Goal: Task Accomplishment & Management: Use online tool/utility

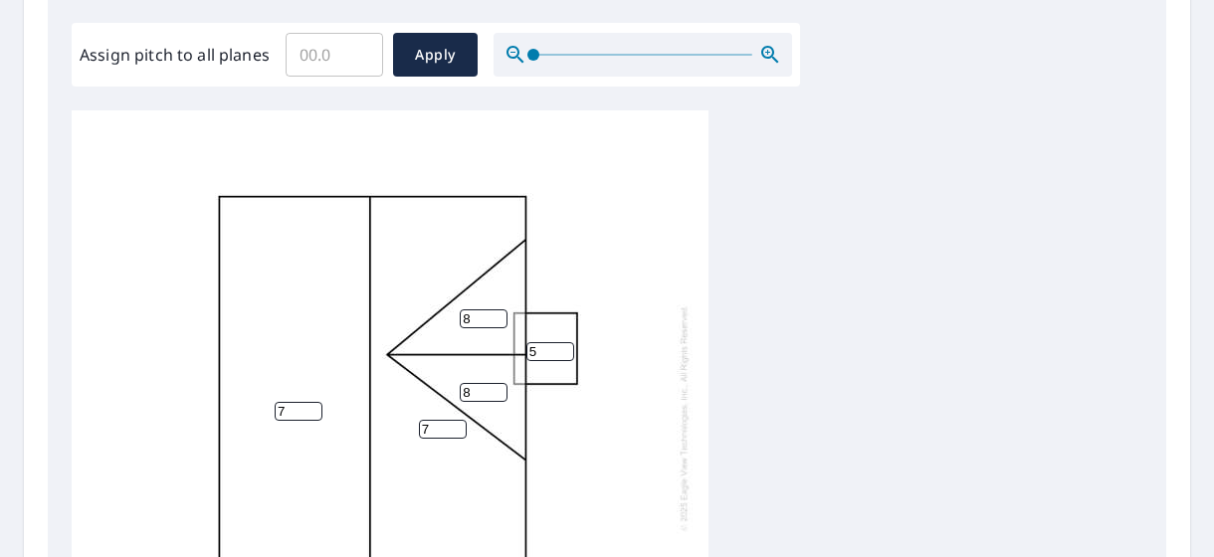
scroll to position [606, 0]
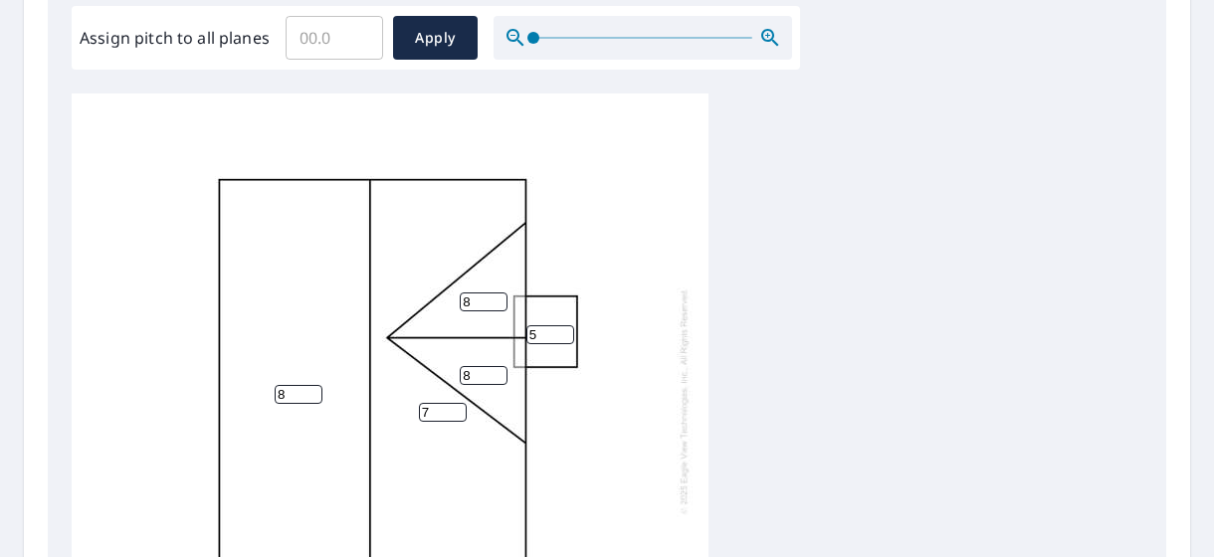
click at [305, 385] on input "8" at bounding box center [299, 394] width 48 height 19
click at [316, 385] on input "8" at bounding box center [299, 394] width 48 height 19
click at [312, 385] on input "8" at bounding box center [299, 394] width 48 height 19
click at [312, 385] on input "7" at bounding box center [299, 394] width 48 height 19
type input "6"
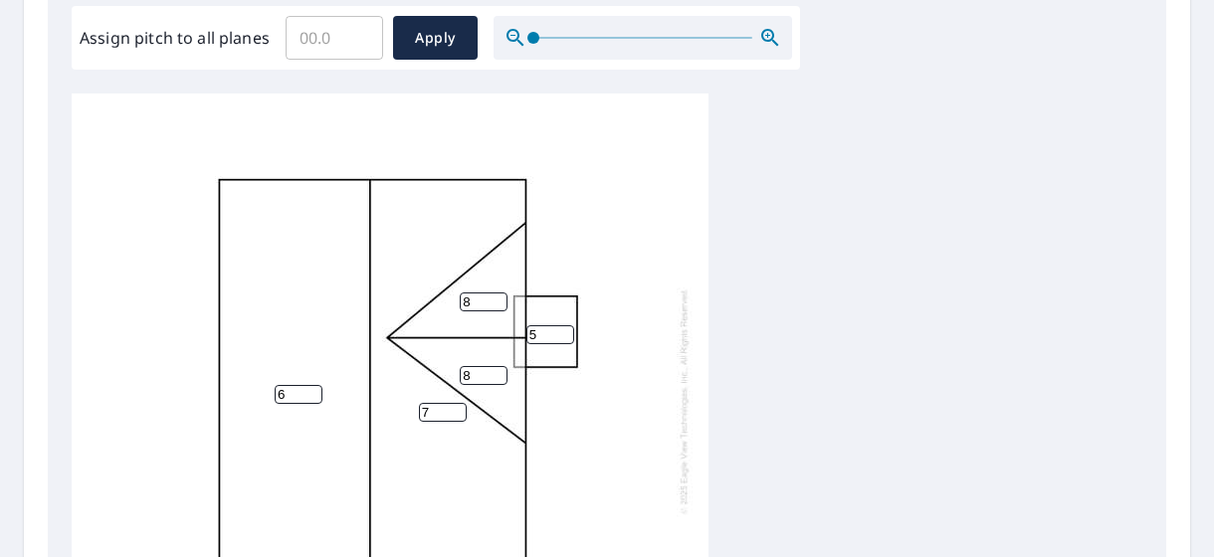
click at [312, 385] on input "6" at bounding box center [299, 394] width 48 height 19
click at [458, 403] on input "7" at bounding box center [443, 412] width 48 height 19
type input "6"
click at [458, 403] on input "6" at bounding box center [443, 412] width 48 height 19
type input "7"
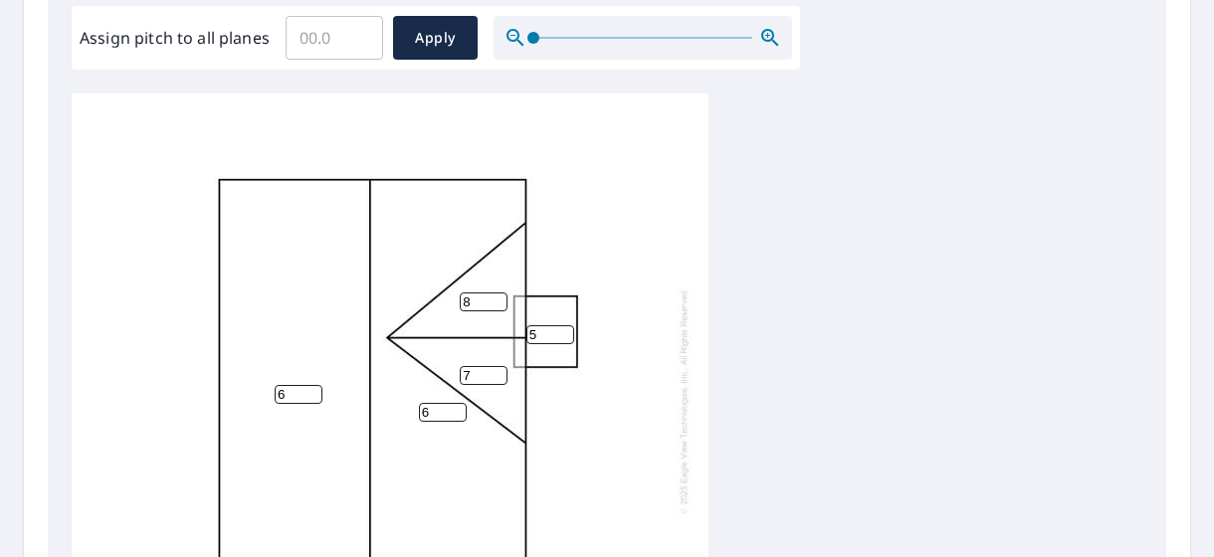
click at [496, 366] on input "7" at bounding box center [484, 375] width 48 height 19
type input "7"
click at [498, 293] on input "7" at bounding box center [484, 302] width 48 height 19
click at [706, 244] on div "6 6 7 7 5" at bounding box center [390, 401] width 637 height 625
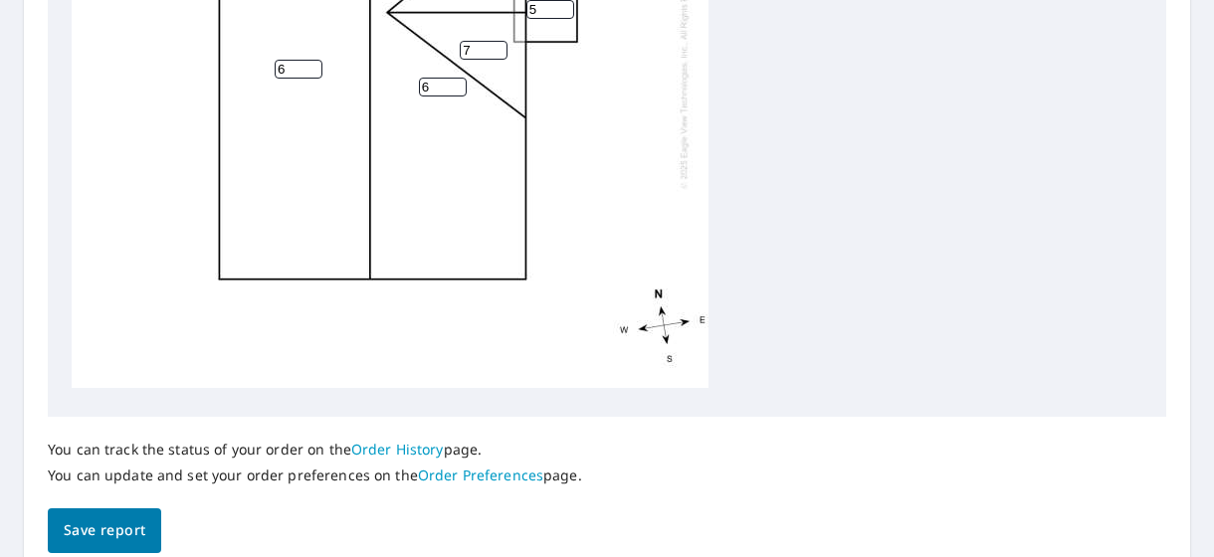
scroll to position [937, 0]
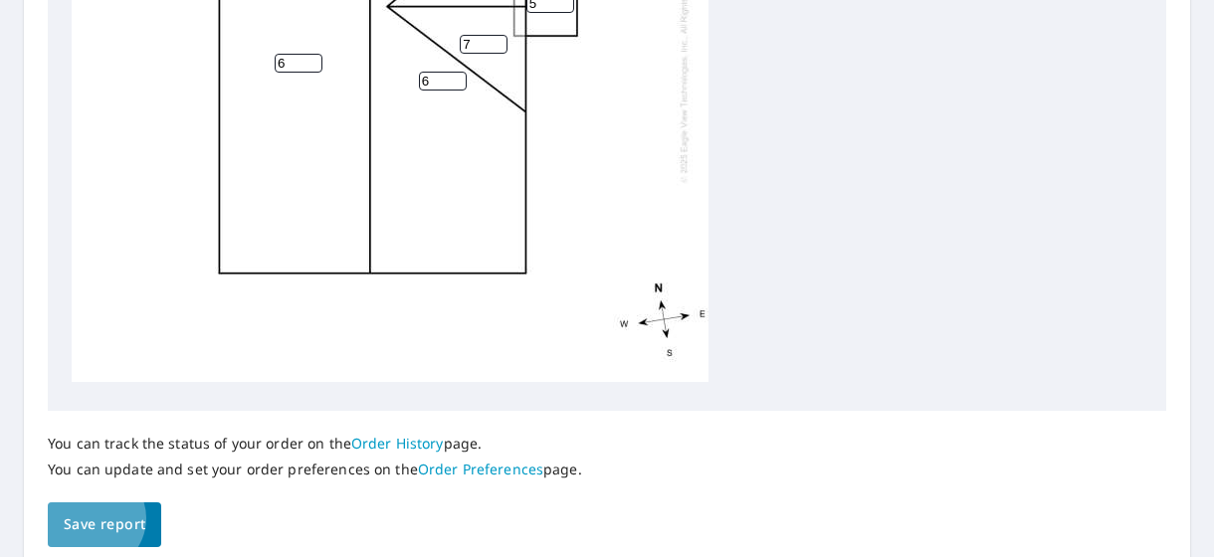
click at [92, 518] on span "Save report" at bounding box center [105, 524] width 82 height 25
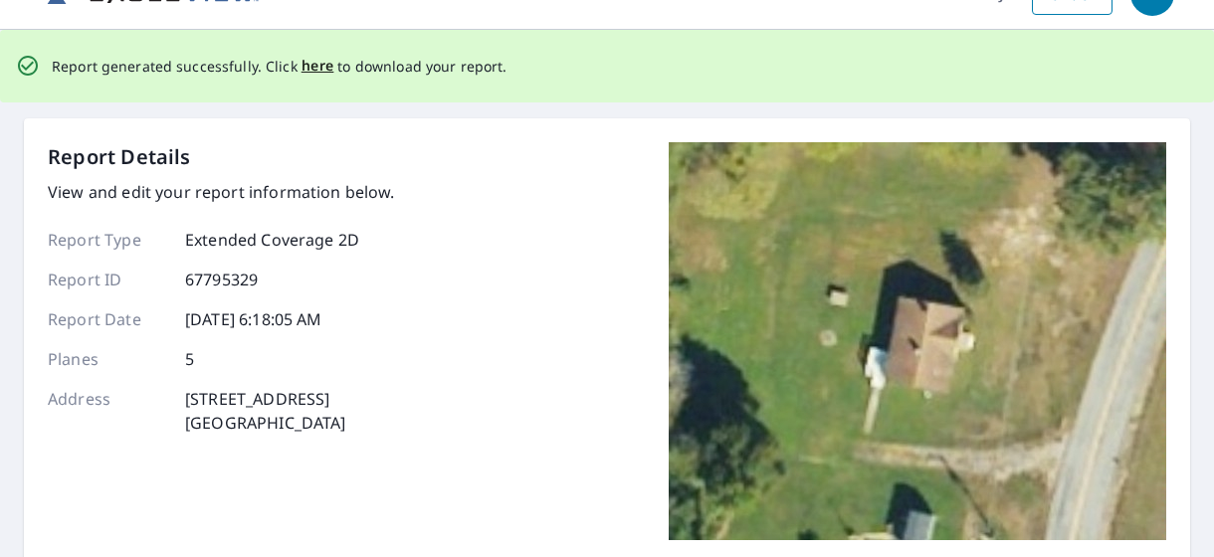
scroll to position [0, 0]
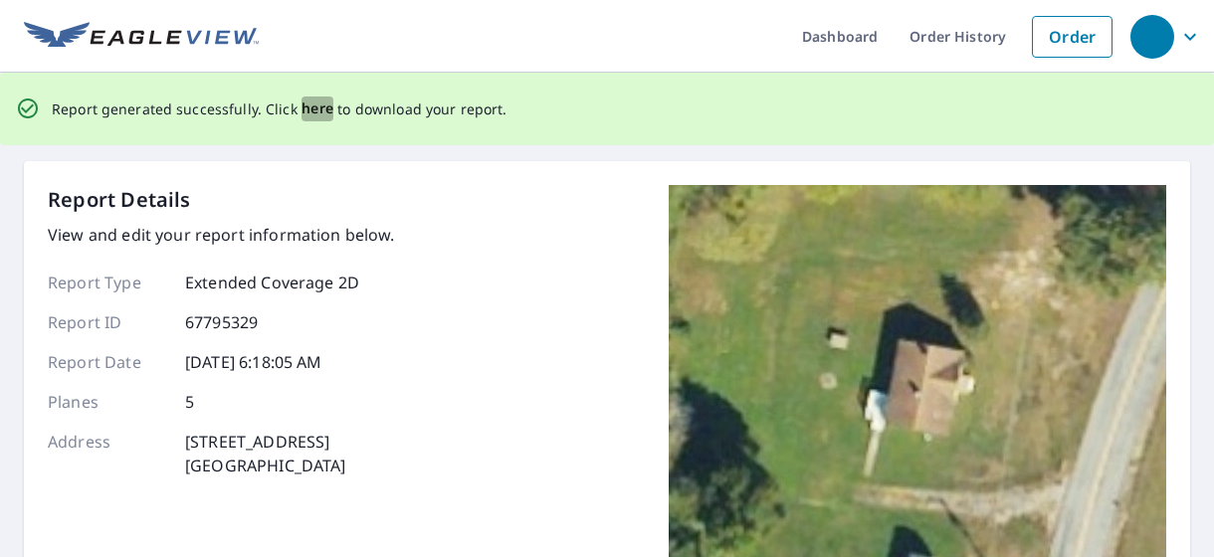
click at [302, 112] on span "here" at bounding box center [318, 109] width 33 height 25
